Goal: Information Seeking & Learning: Find specific page/section

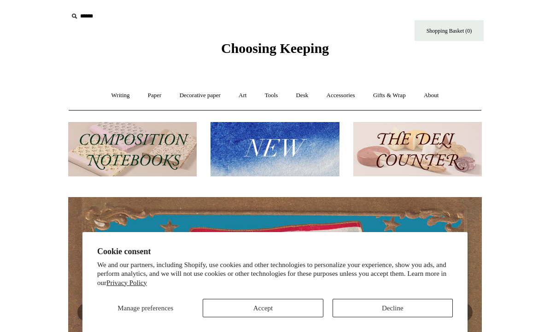
click at [287, 309] on button "Accept" at bounding box center [263, 308] width 120 height 18
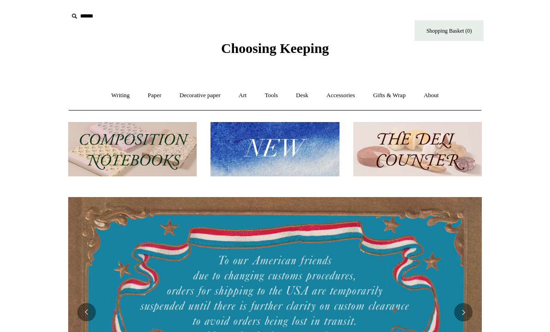
click at [151, 93] on link "Paper +" at bounding box center [155, 95] width 30 height 24
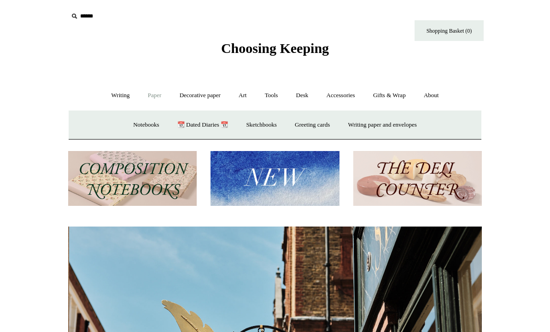
scroll to position [0, 413]
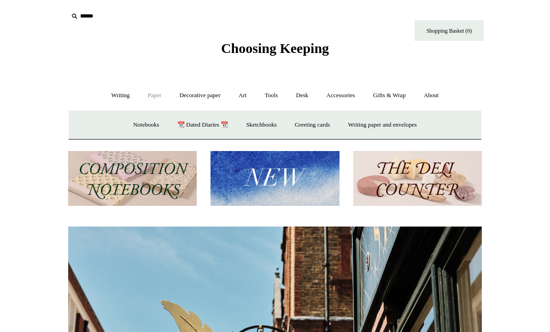
click at [203, 94] on link "Decorative paper +" at bounding box center [200, 95] width 58 height 24
click at [184, 132] on link "Wrapping & decoupage" at bounding box center [186, 125] width 74 height 24
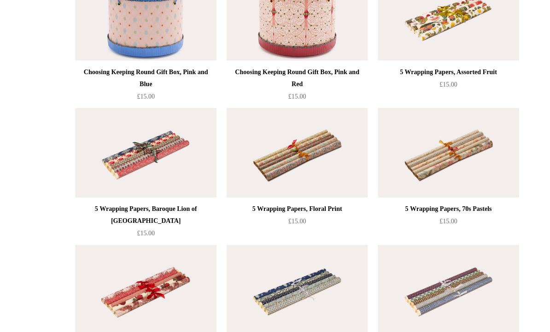
scroll to position [400, 0]
click at [283, 273] on img at bounding box center [274, 268] width 131 height 83
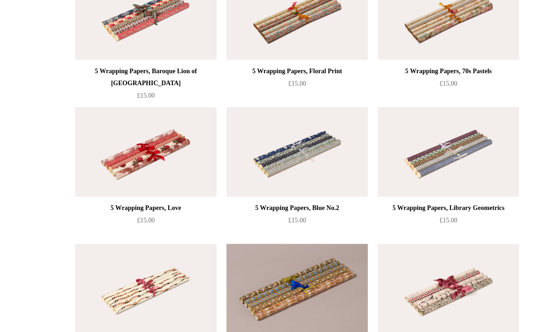
scroll to position [526, 0]
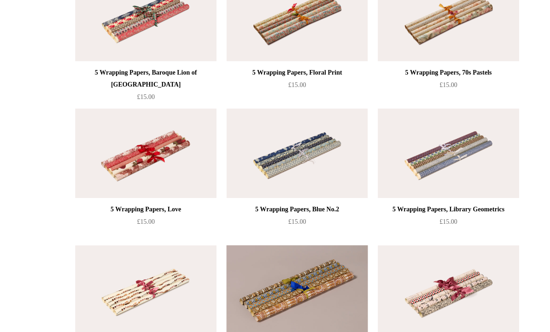
click at [291, 268] on img at bounding box center [274, 268] width 131 height 83
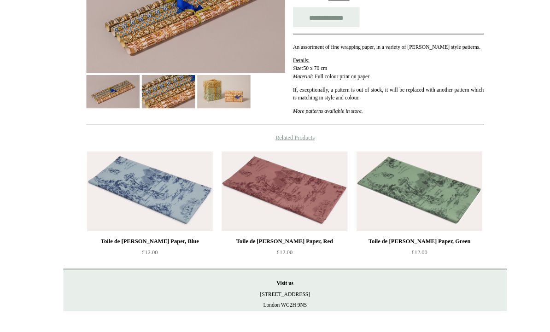
scroll to position [240, 0]
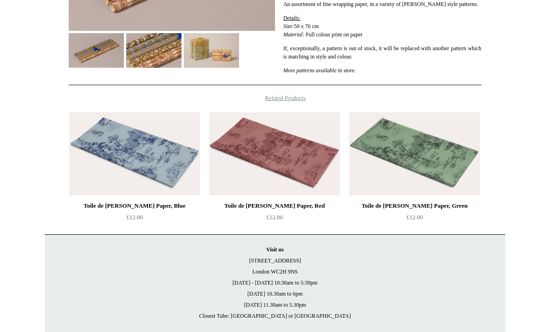
click at [538, 117] on html "Menu Choosing Keeping * Shipping Information Shopping Basket (0) * ⤺ + +" at bounding box center [275, 69] width 550 height 618
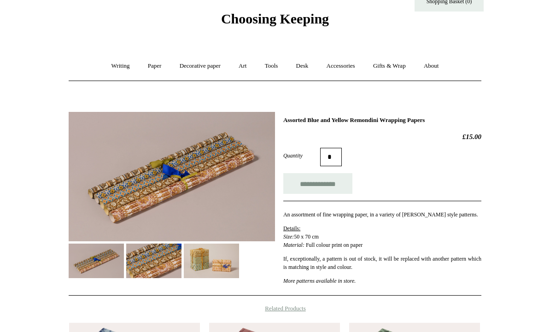
scroll to position [0, 0]
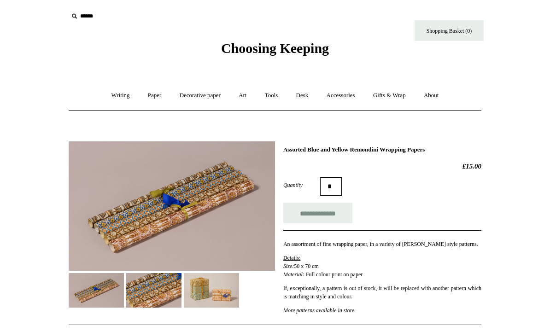
click at [401, 93] on link "Gifts & Wrap +" at bounding box center [389, 95] width 49 height 24
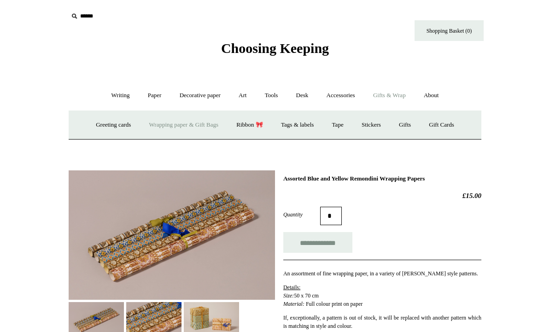
click at [401, 97] on link "Gifts & Wrap -" at bounding box center [389, 95] width 49 height 24
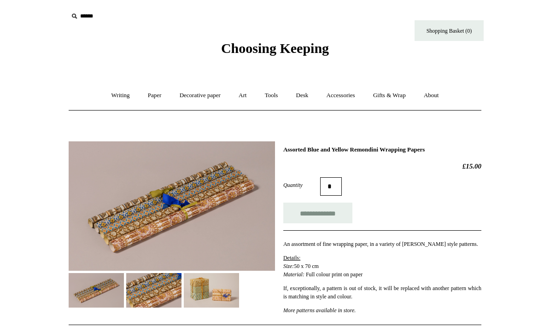
click at [150, 97] on link "Paper +" at bounding box center [155, 95] width 30 height 24
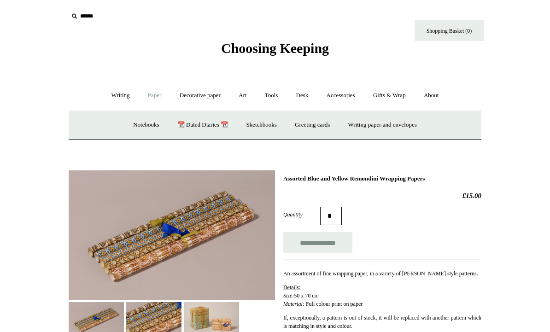
click at [397, 97] on link "Gifts & Wrap +" at bounding box center [389, 95] width 49 height 24
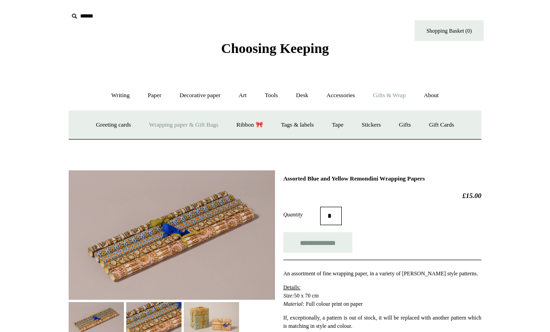
click at [381, 132] on link "Stickers" at bounding box center [371, 125] width 36 height 24
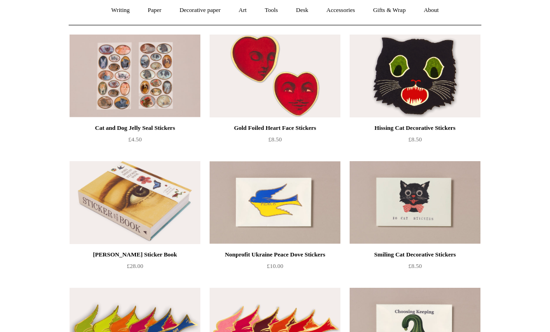
scroll to position [89, 0]
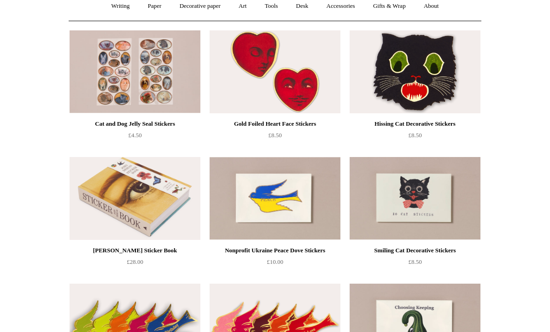
click at [157, 196] on img at bounding box center [135, 198] width 131 height 83
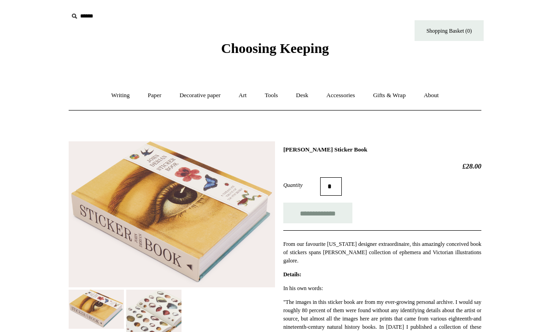
click at [395, 96] on link "Gifts & Wrap +" at bounding box center [389, 95] width 49 height 24
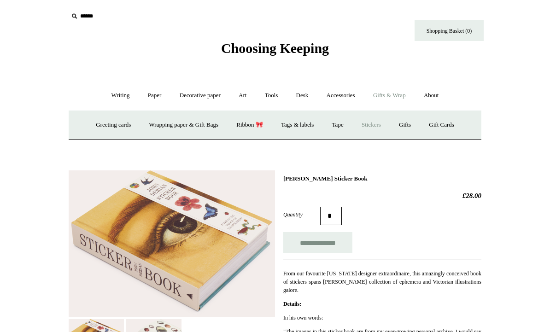
click at [380, 127] on link "Stickers" at bounding box center [371, 125] width 36 height 24
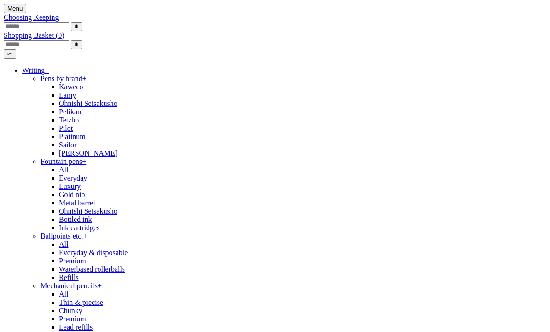
click at [69, 22] on input "text" at bounding box center [36, 26] width 65 height 9
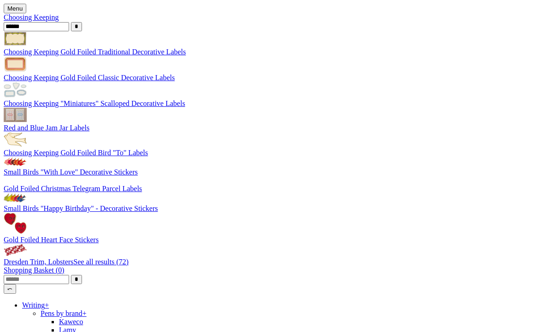
type input "******"
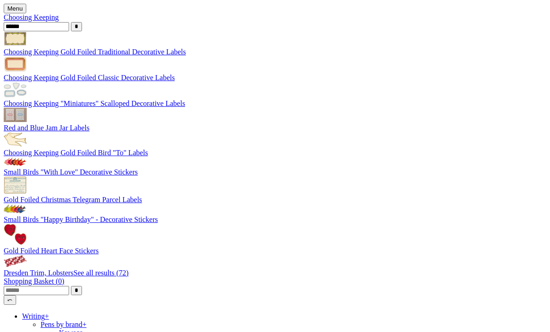
click at [82, 22] on input "*" at bounding box center [76, 26] width 11 height 9
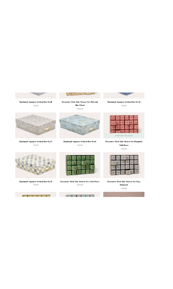
scroll to position [6243, 0]
